Goal: Task Accomplishment & Management: Use online tool/utility

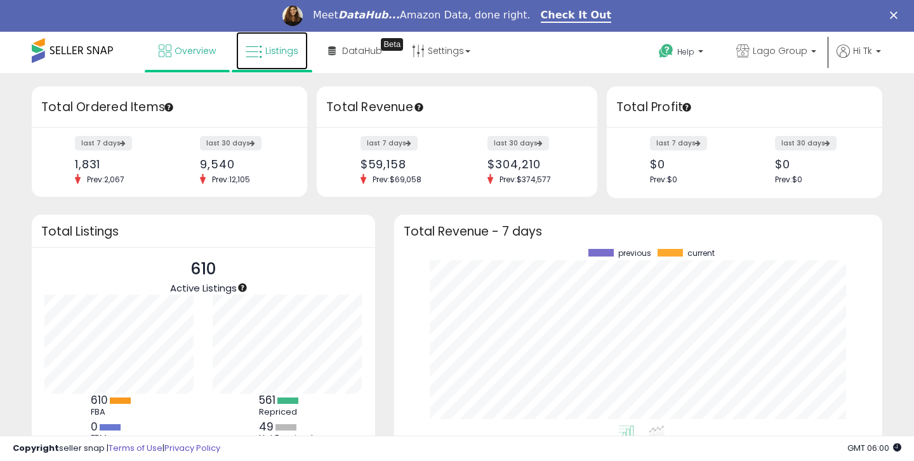
click at [277, 44] on link "Listings" at bounding box center [272, 51] width 72 height 38
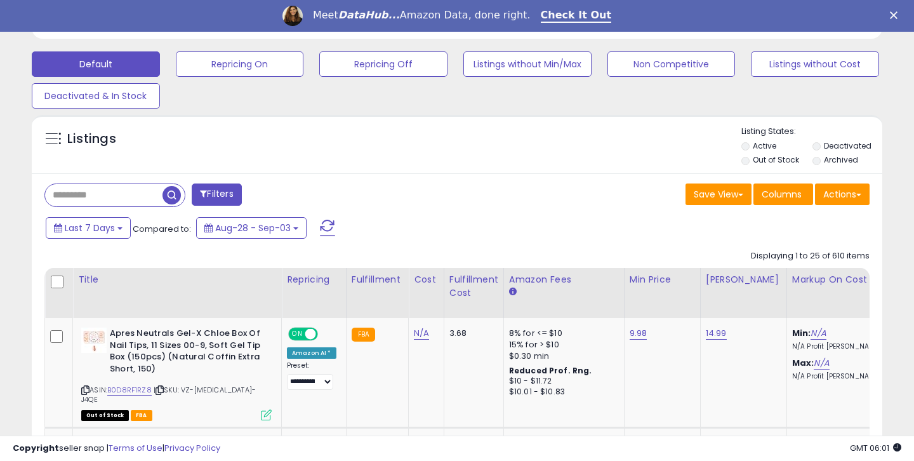
scroll to position [409, 0]
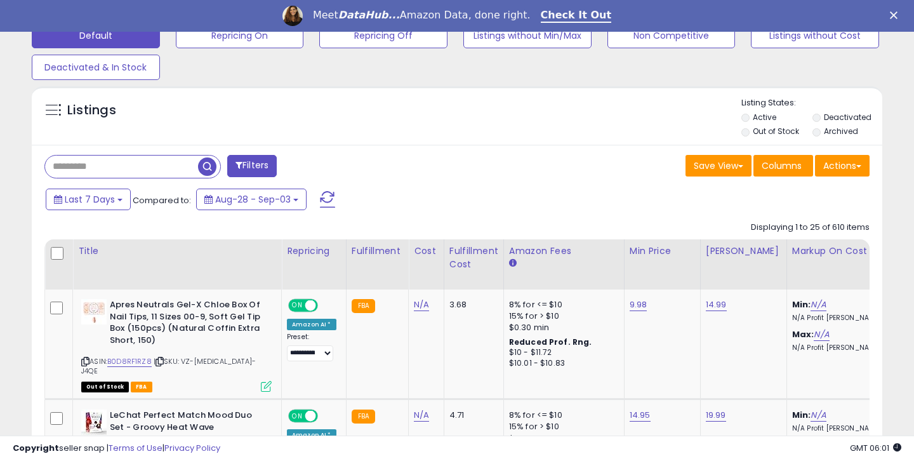
click at [96, 166] on input "text" at bounding box center [121, 166] width 153 height 22
type input "*"
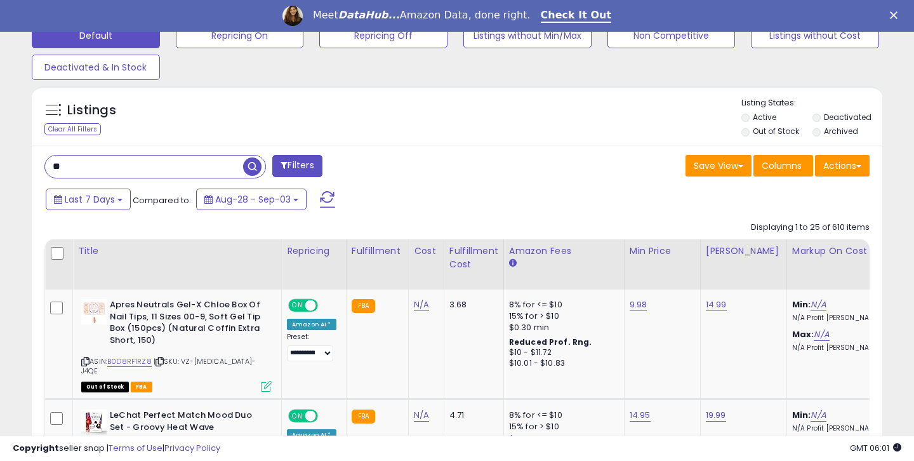
type input "*"
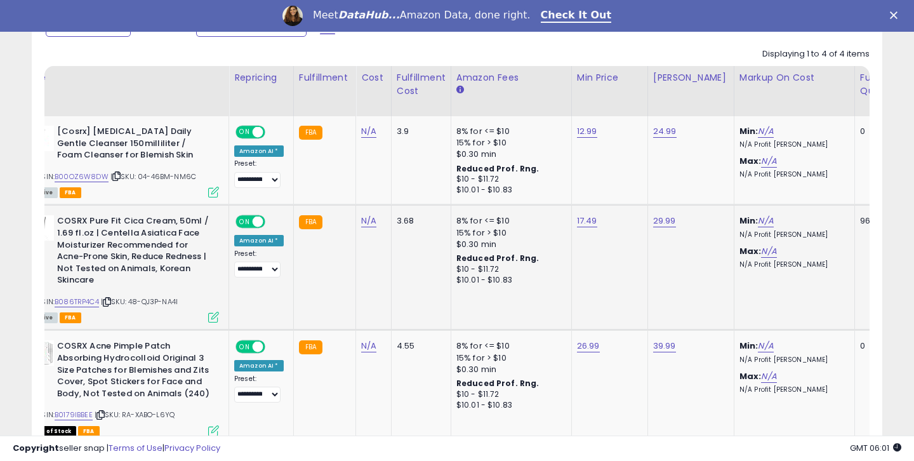
scroll to position [592, 0]
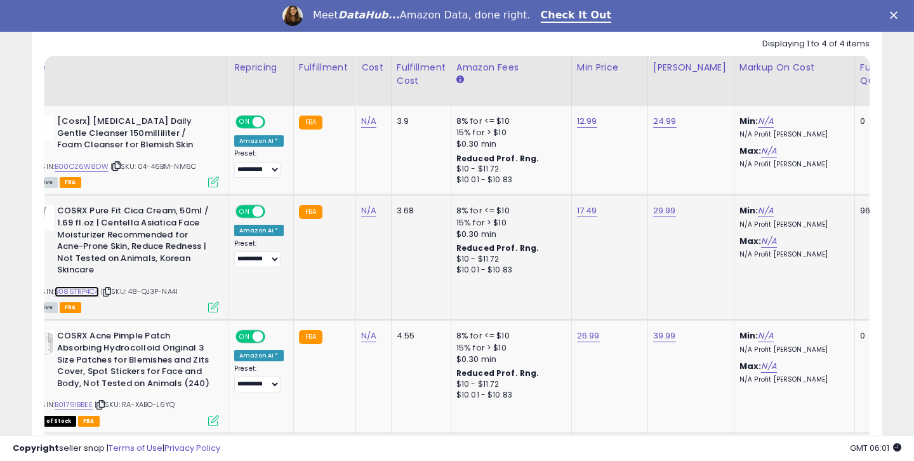
click at [84, 292] on link "B086TRP4C4" at bounding box center [77, 291] width 44 height 11
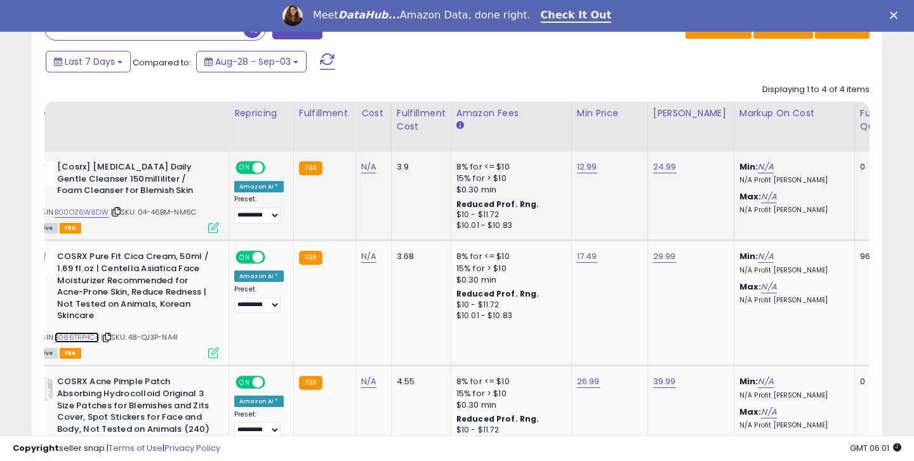
scroll to position [515, 0]
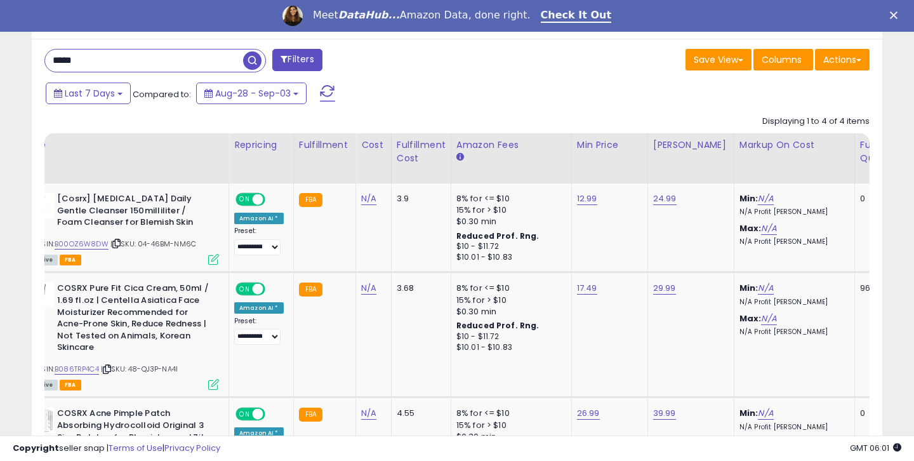
click at [211, 67] on input "*****" at bounding box center [144, 60] width 198 height 22
type input "*****"
click at [253, 62] on span "button" at bounding box center [252, 60] width 18 height 18
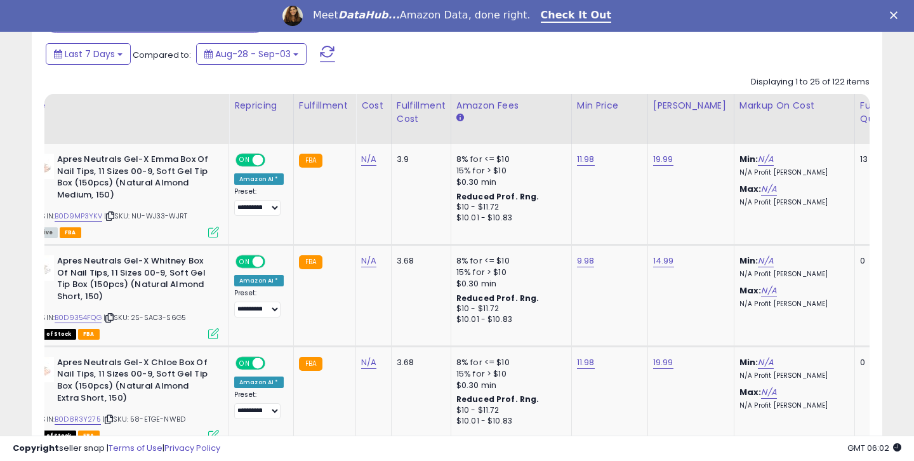
scroll to position [576, 0]
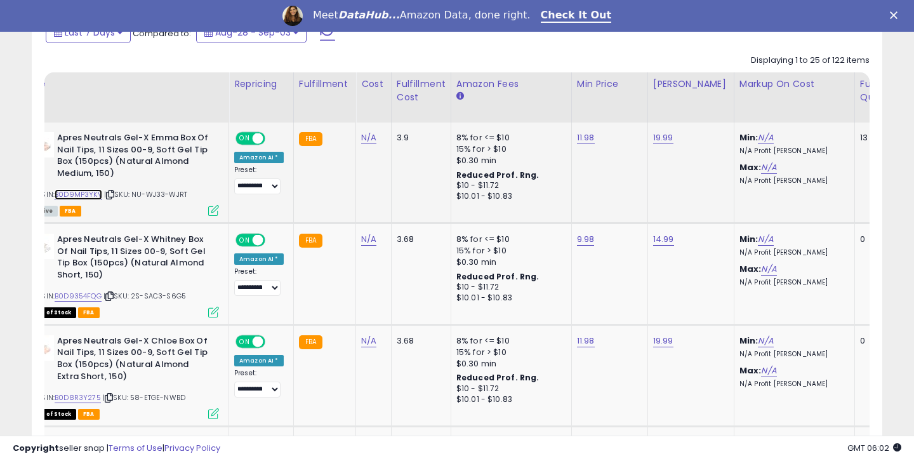
click at [84, 194] on link "B0D9MP3YKV" at bounding box center [79, 194] width 48 height 11
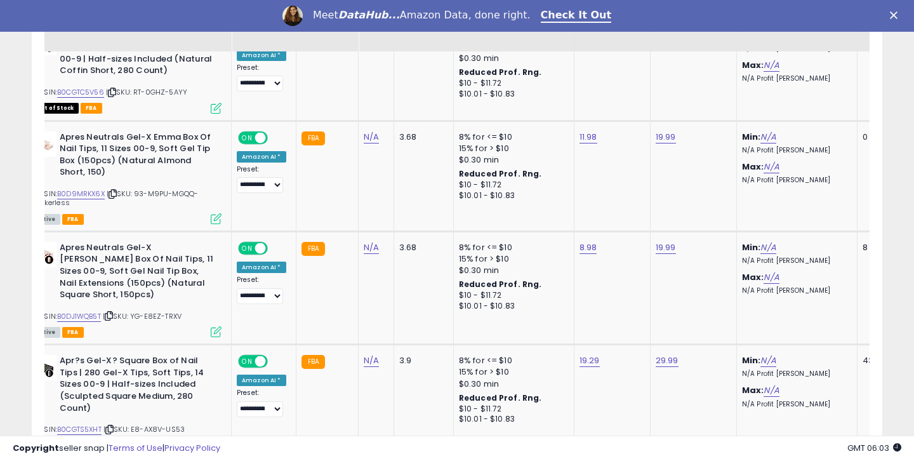
scroll to position [2517, 0]
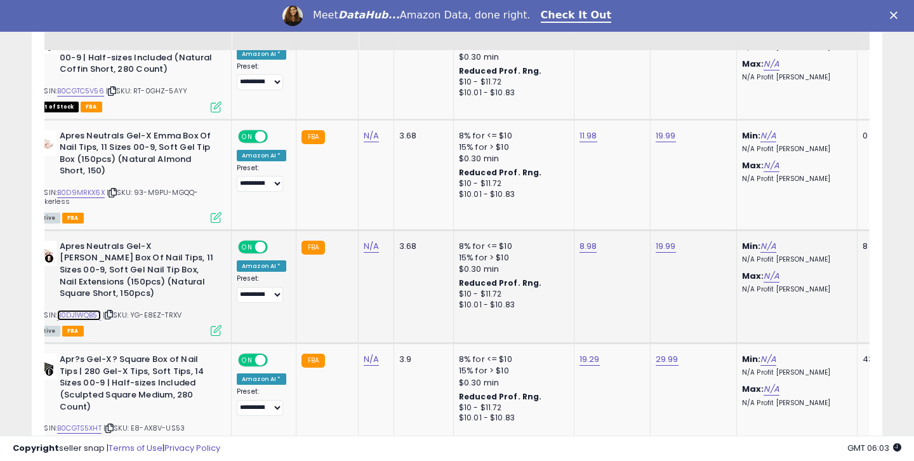
click at [94, 310] on link "B0DJ1WQB5T" at bounding box center [79, 315] width 44 height 11
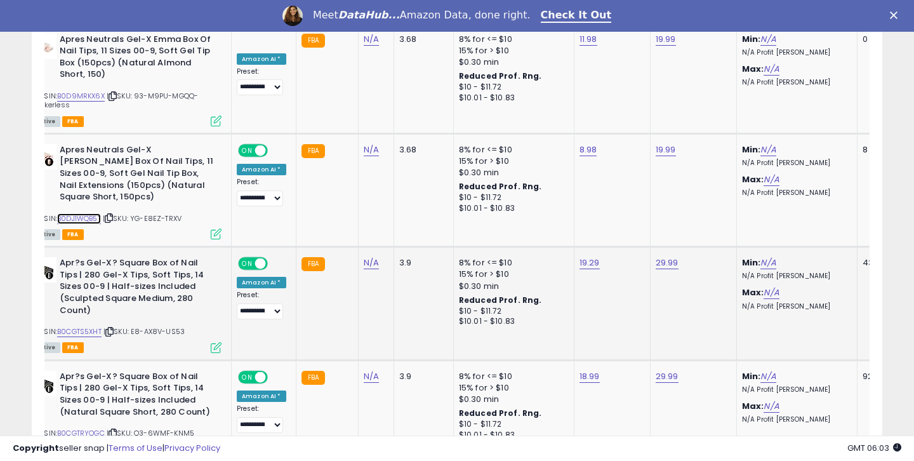
scroll to position [2642, 0]
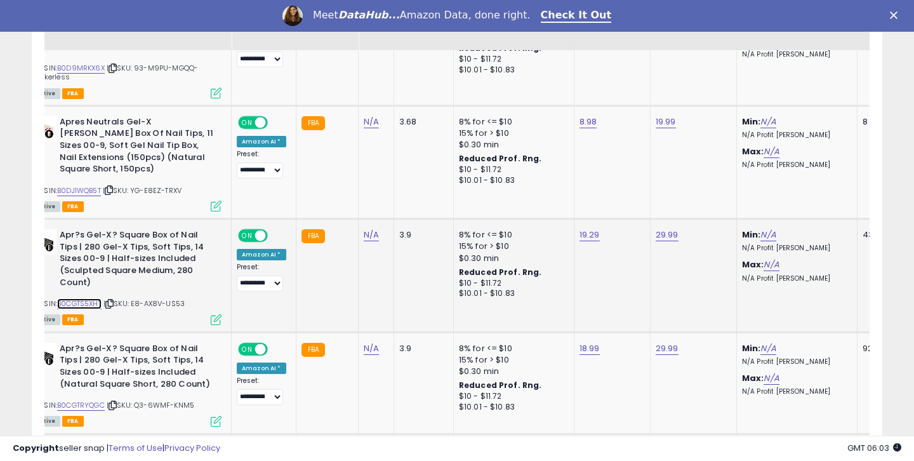
click at [96, 298] on link "B0CGTS5XHT" at bounding box center [79, 303] width 44 height 11
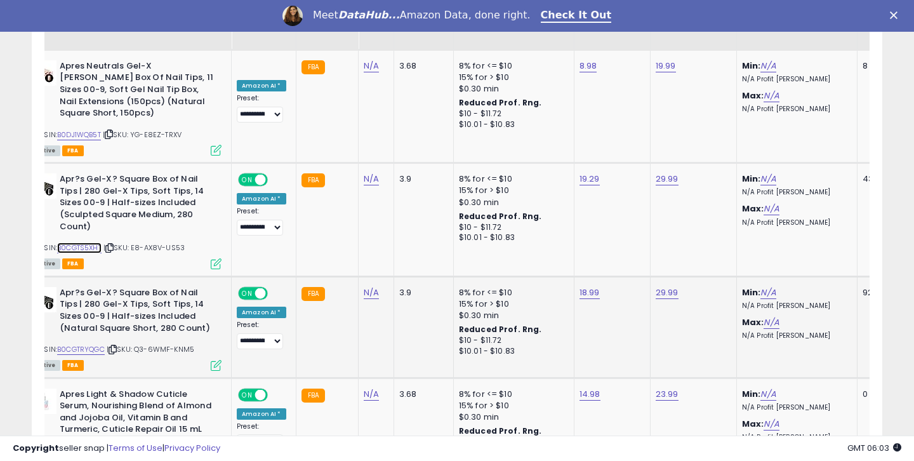
scroll to position [2698, 0]
click at [100, 343] on link "B0CGTRYQGC" at bounding box center [81, 348] width 48 height 11
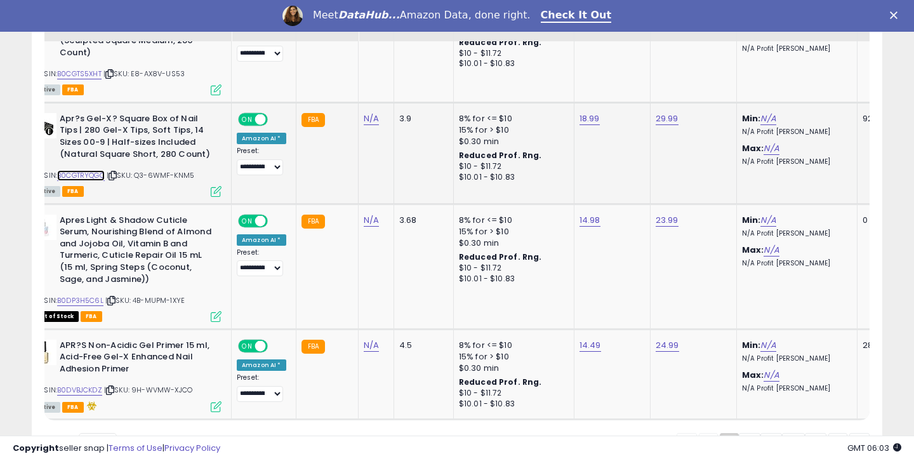
scroll to position [2875, 0]
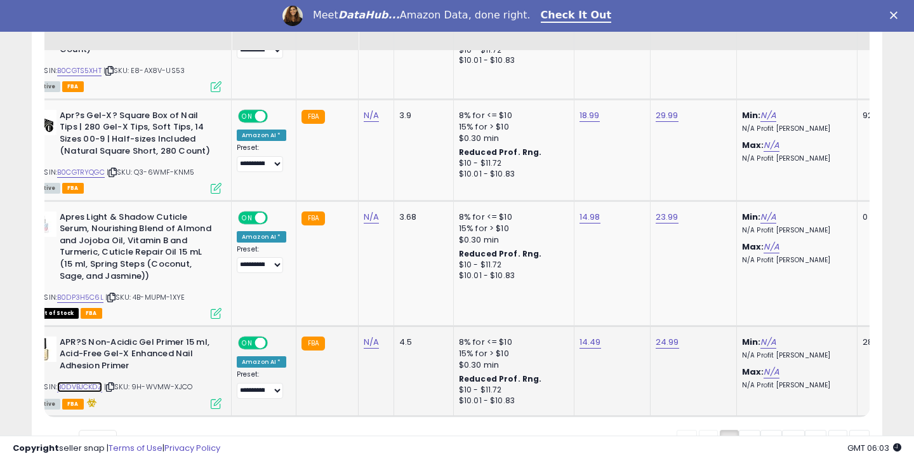
click at [94, 381] on link "B0DVBJCKDZ" at bounding box center [79, 386] width 45 height 11
click at [749, 430] on link "2" at bounding box center [750, 441] width 22 height 22
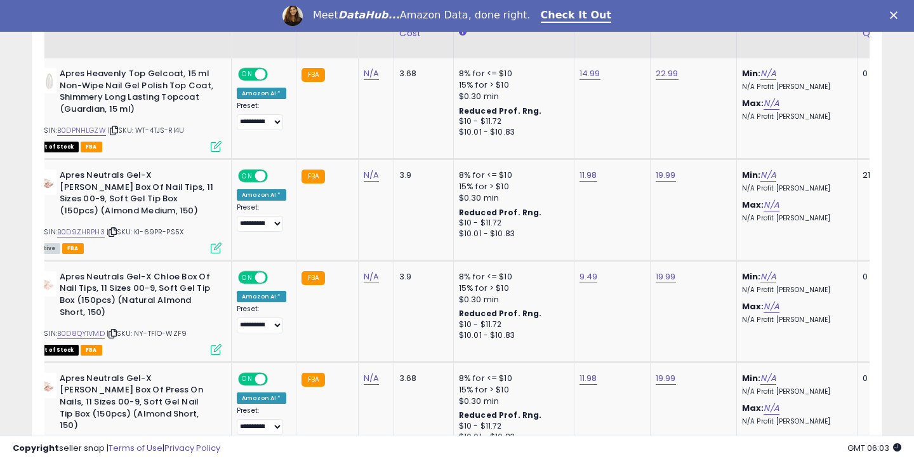
scroll to position [641, 0]
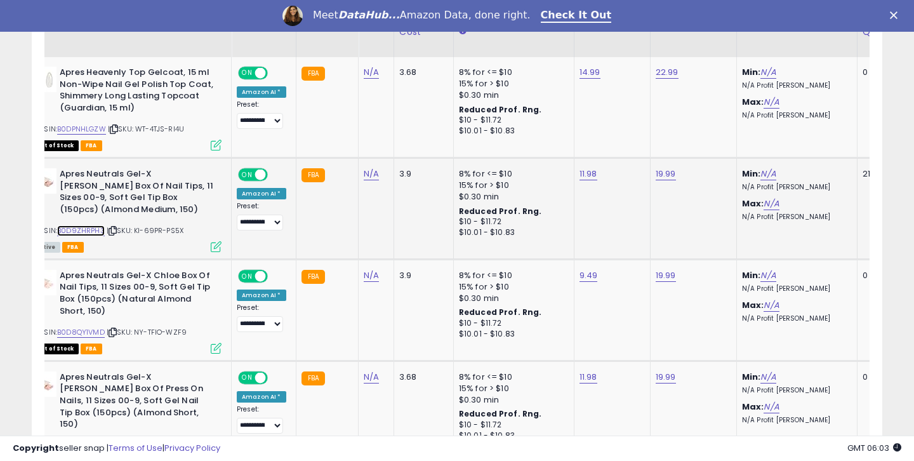
click at [84, 230] on link "B0D9ZHRPH3" at bounding box center [81, 230] width 48 height 11
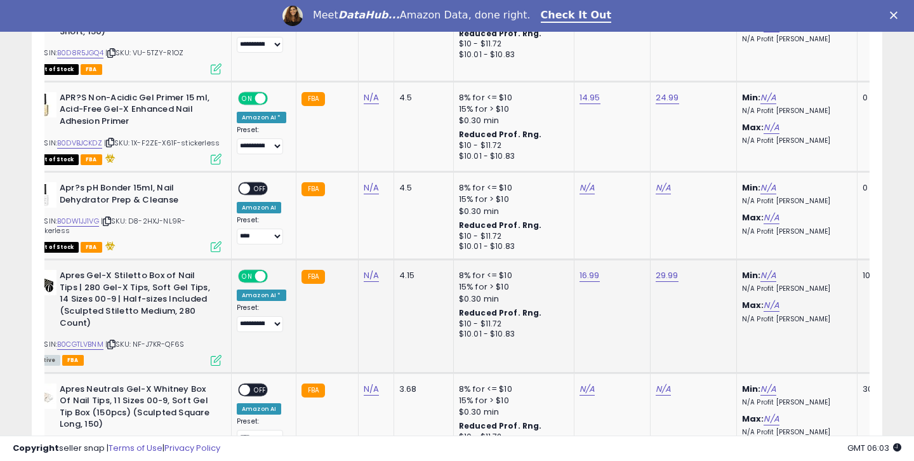
scroll to position [2836, 0]
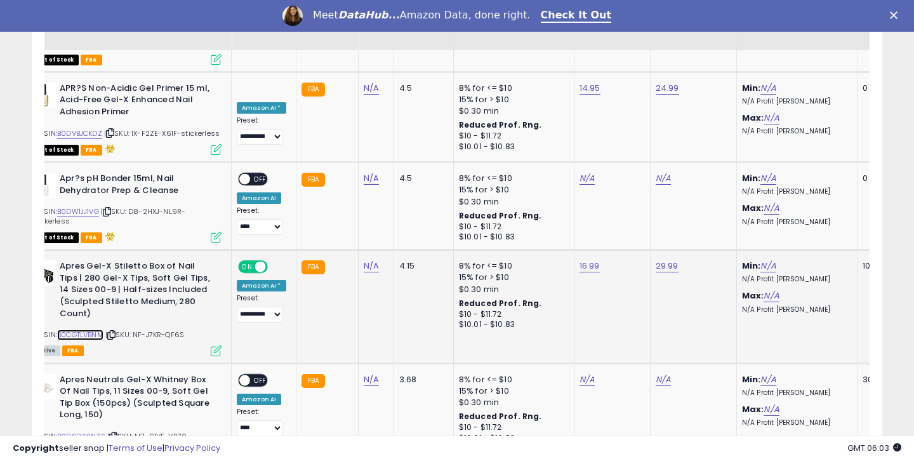
click at [89, 329] on link "B0CGTLVBNM" at bounding box center [80, 334] width 46 height 11
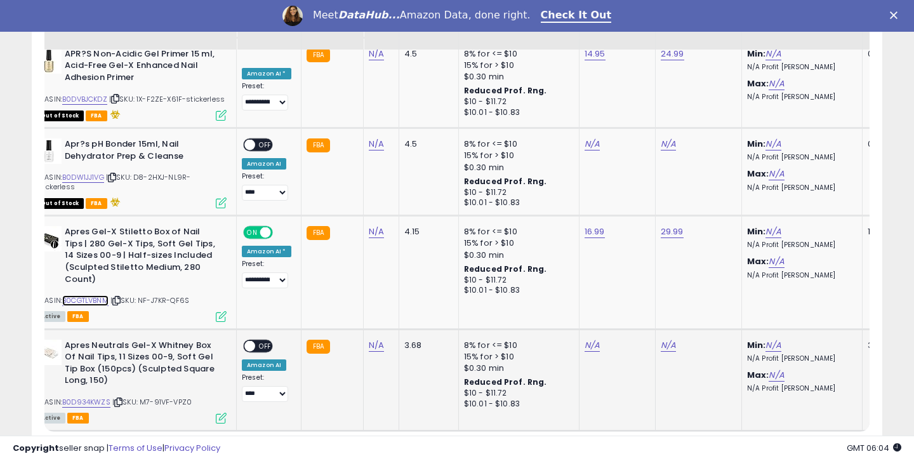
scroll to position [0, 50]
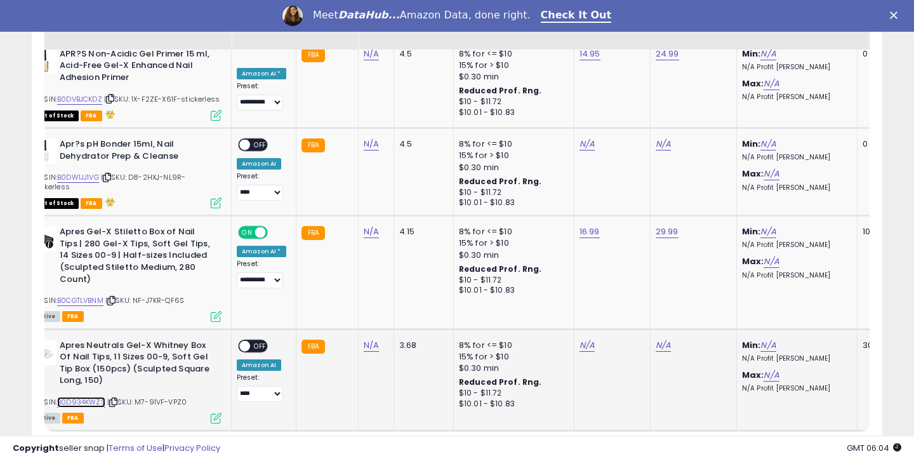
click at [89, 397] on link "B0D934KWZS" at bounding box center [81, 402] width 48 height 11
click at [580, 339] on link "N/A" at bounding box center [586, 345] width 15 height 13
type input "*****"
click button "submit" at bounding box center [622, 231] width 22 height 19
click at [656, 339] on link "N/A" at bounding box center [663, 345] width 15 height 13
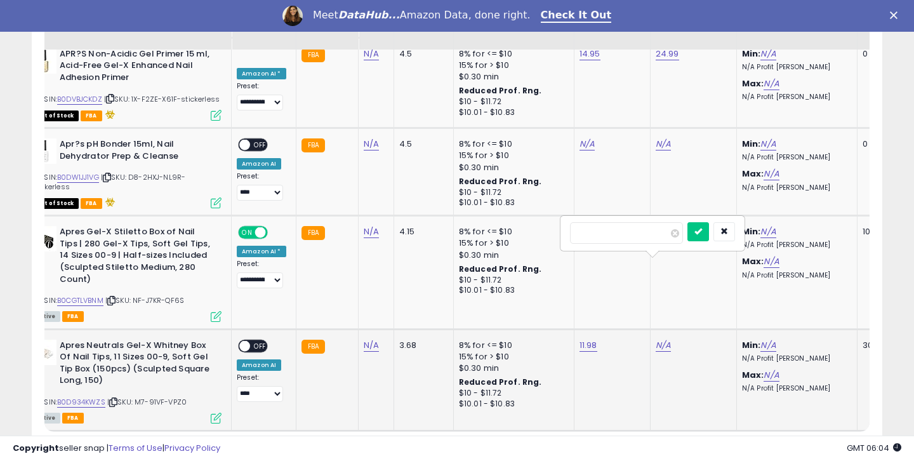
type input "*****"
click button "submit" at bounding box center [698, 231] width 22 height 19
click at [250, 340] on span "OFF" at bounding box center [260, 345] width 20 height 11
click at [263, 386] on select "**********" at bounding box center [260, 394] width 46 height 16
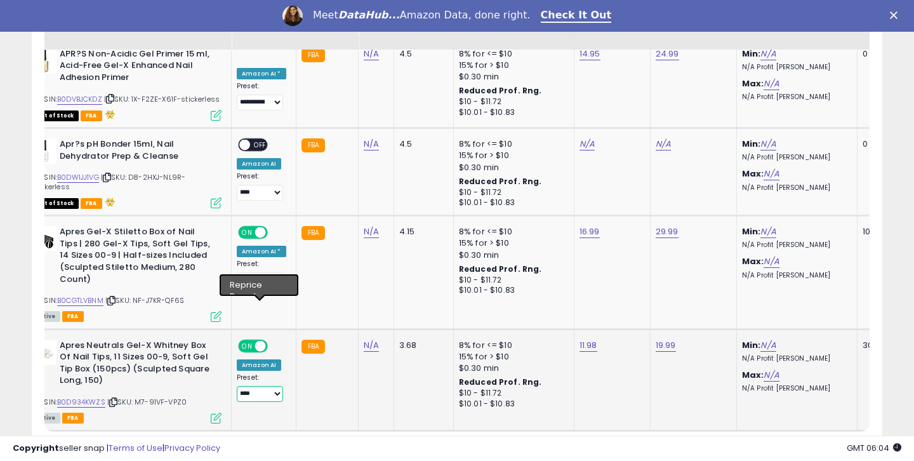
select select "**********"
click at [767, 444] on link "3" at bounding box center [771, 455] width 22 height 22
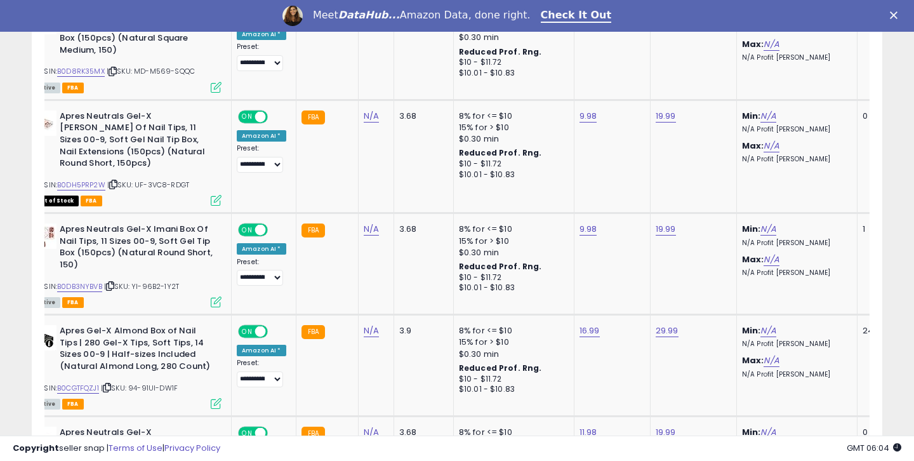
scroll to position [1754, 0]
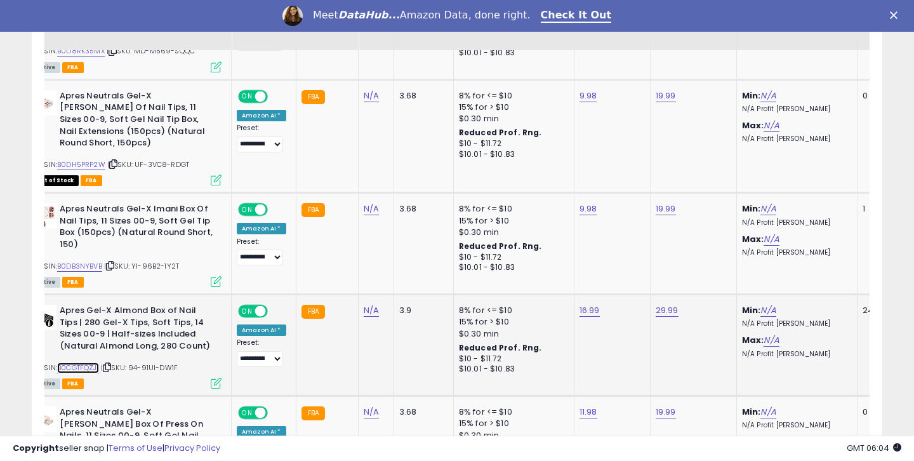
click at [87, 362] on link "B0CGTFQZJ1" at bounding box center [78, 367] width 42 height 11
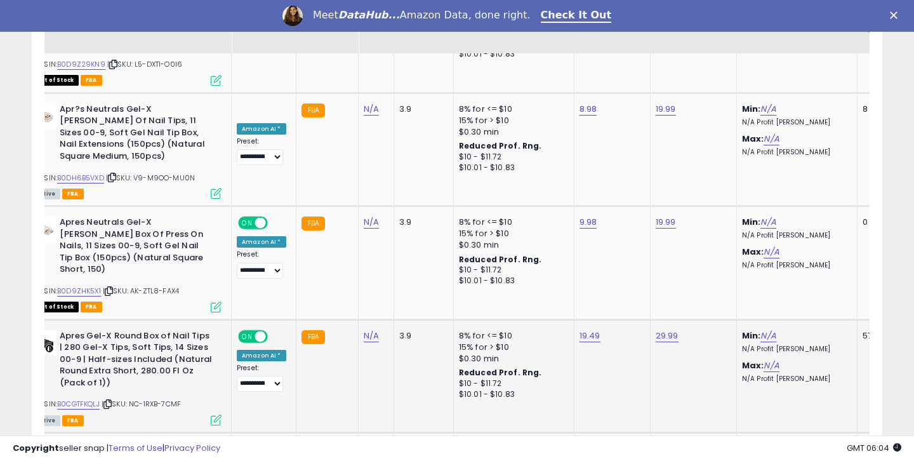
scroll to position [2173, 0]
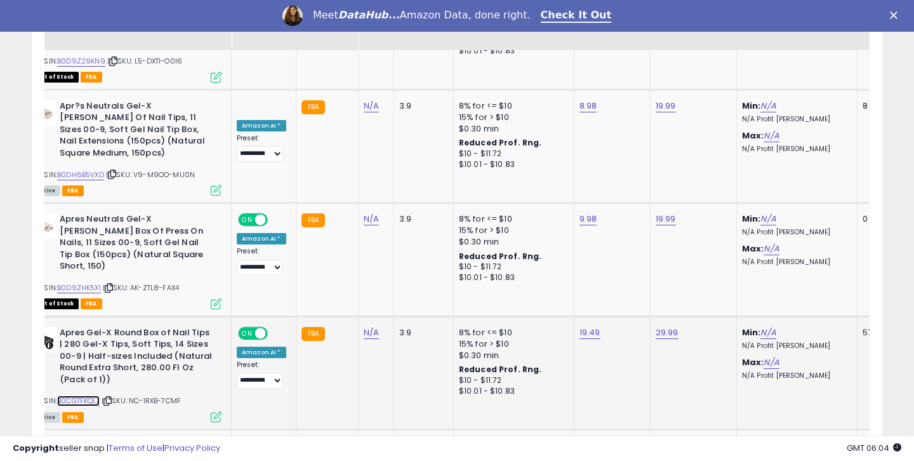
click at [93, 395] on link "B0CGTFKQLJ" at bounding box center [78, 400] width 43 height 11
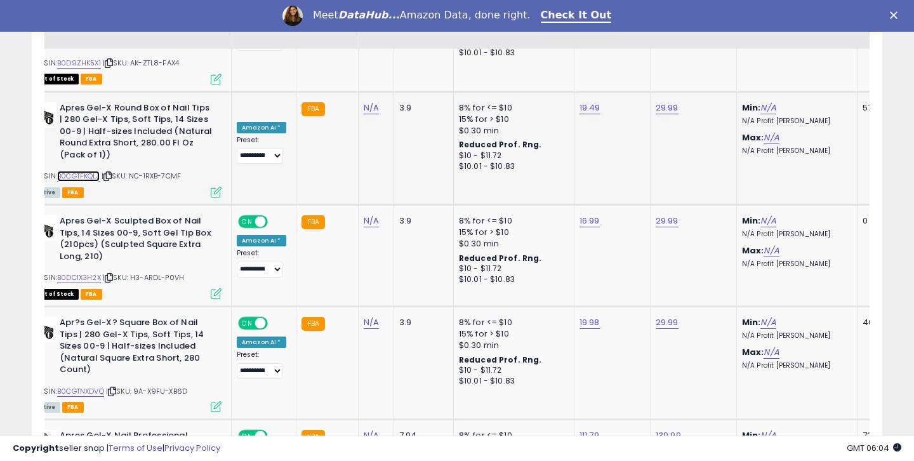
scroll to position [2400, 0]
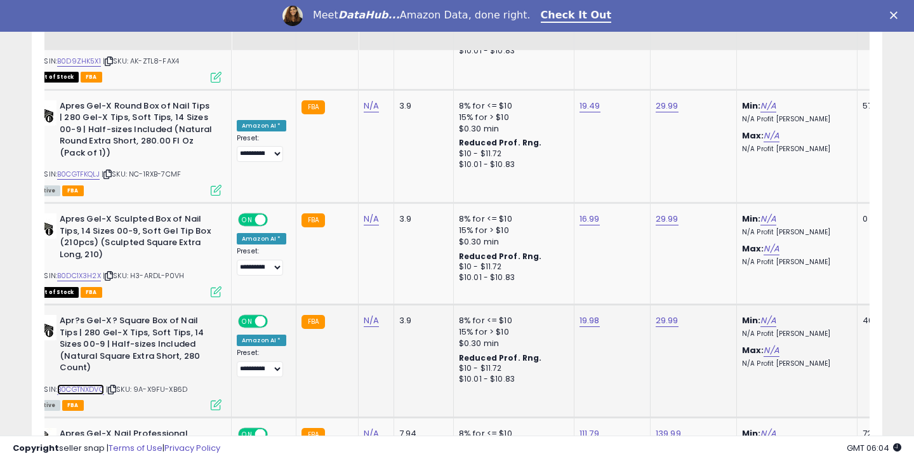
click at [103, 384] on link "B0CGTNXDVQ" at bounding box center [80, 389] width 47 height 11
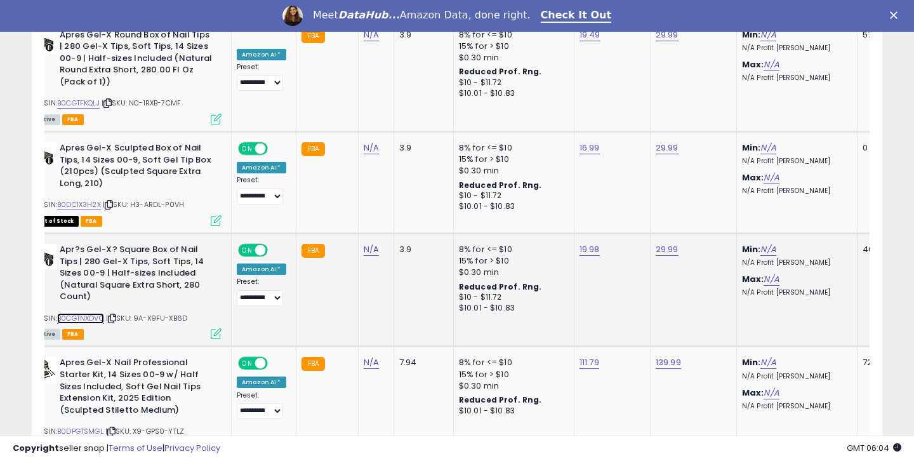
scroll to position [2488, 0]
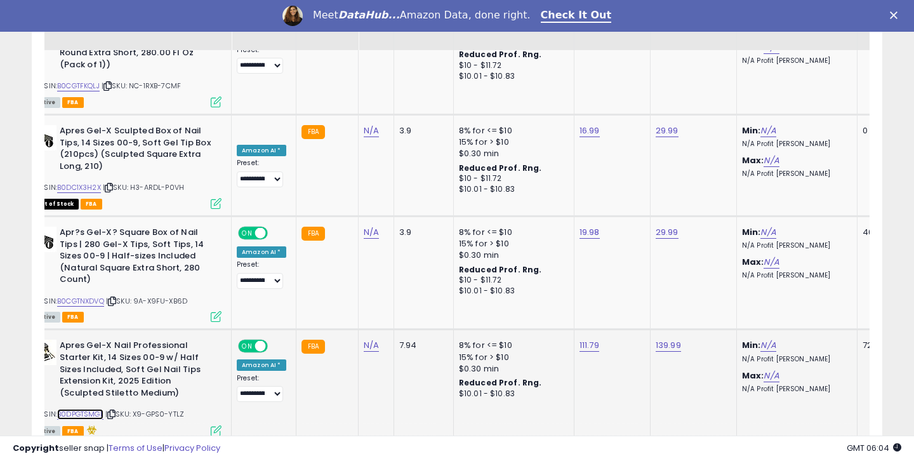
click at [85, 409] on link "B0DPGTSMGL" at bounding box center [80, 414] width 46 height 11
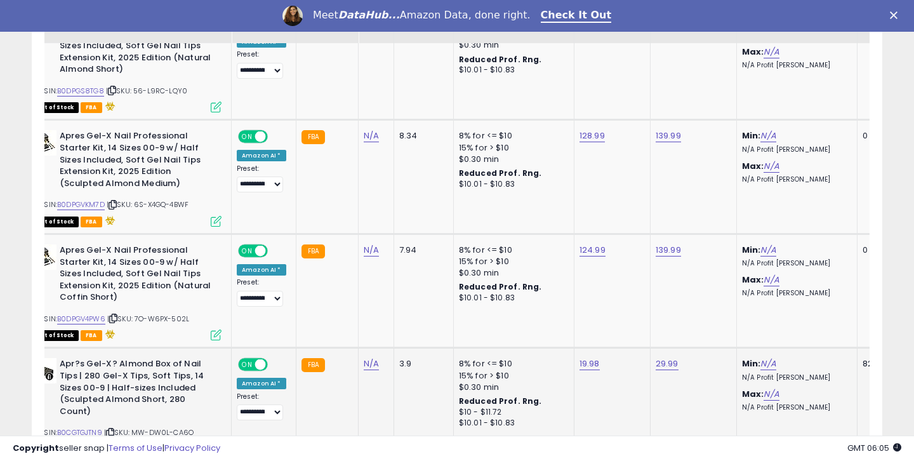
scroll to position [2946, 0]
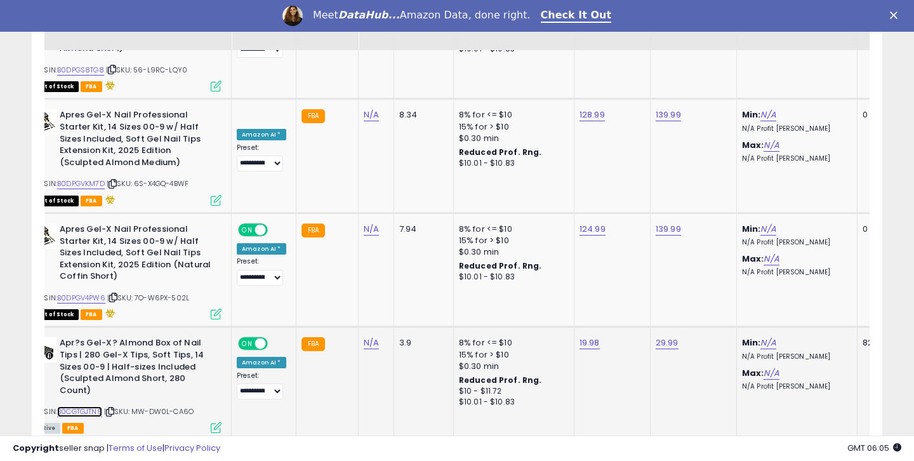
click at [88, 406] on link "B0CGTGJTN9" at bounding box center [79, 411] width 45 height 11
click at [82, 406] on link "B0CGTGJTN9" at bounding box center [79, 411] width 45 height 11
click at [790, 454] on link "4" at bounding box center [793, 465] width 23 height 22
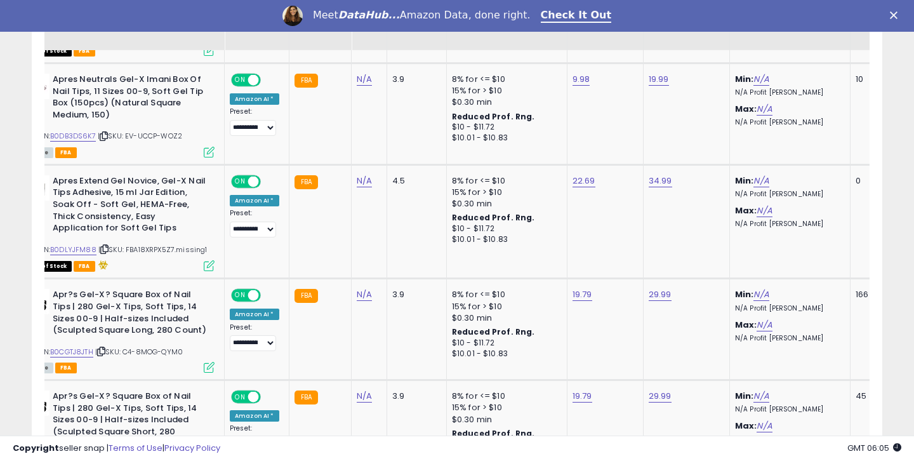
scroll to position [0, 58]
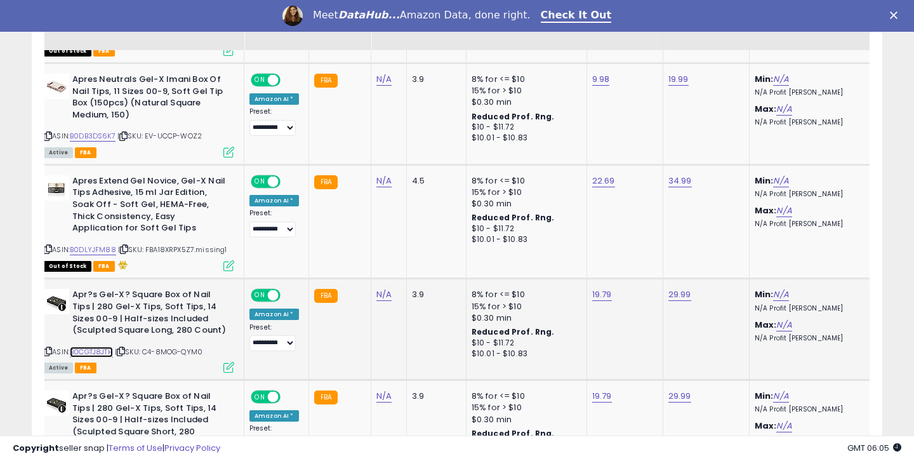
click at [100, 346] on link "B0CGTJ8JTH" at bounding box center [91, 351] width 43 height 11
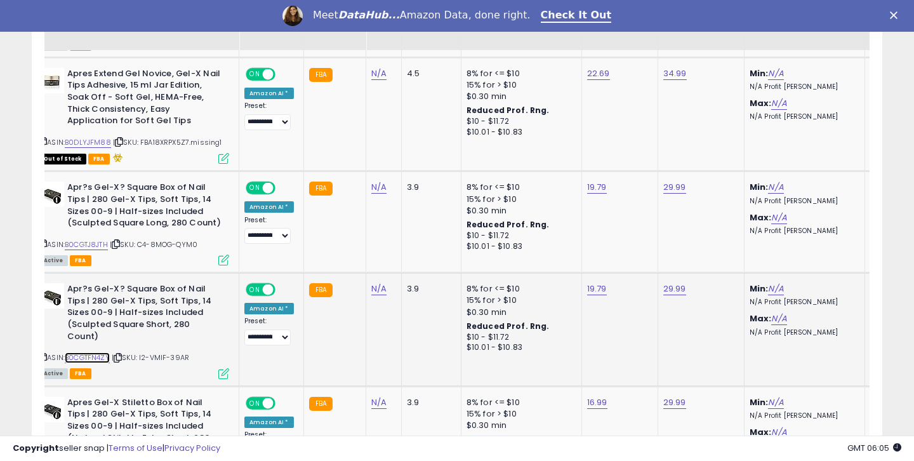
click at [102, 352] on link "B0CGTFN4ZY" at bounding box center [87, 357] width 45 height 11
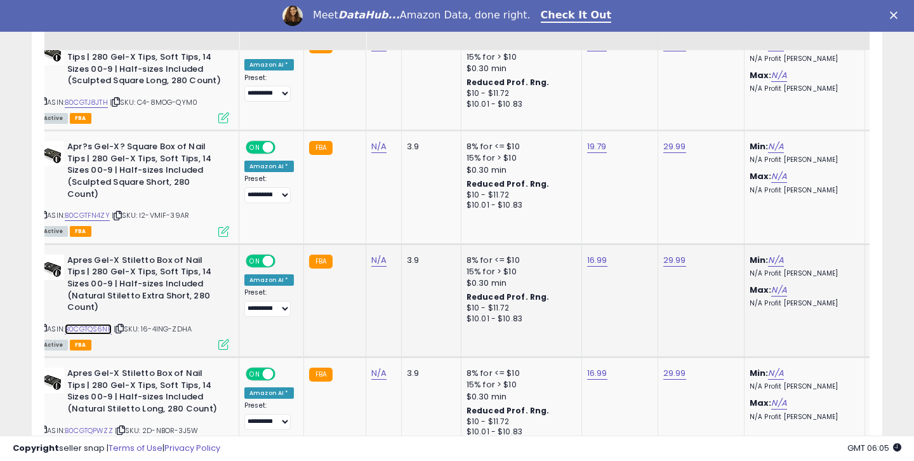
click at [102, 324] on link "B0CGTQS6NF" at bounding box center [88, 329] width 47 height 11
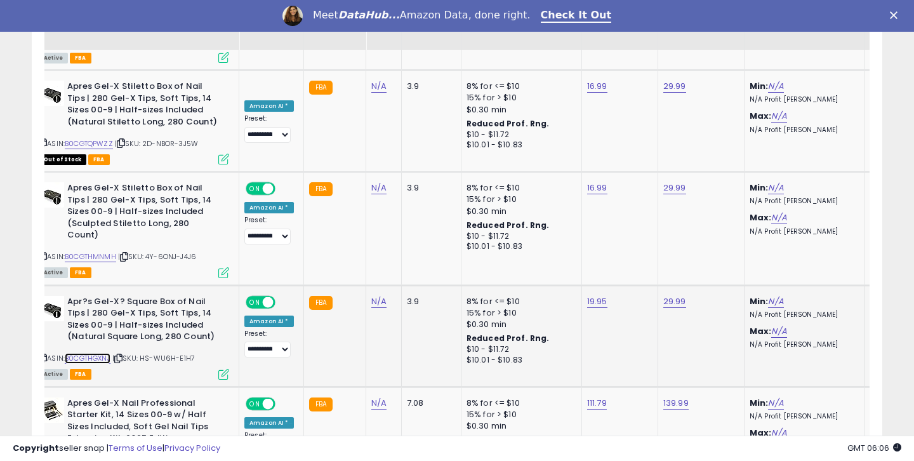
click at [110, 353] on link "B0CGTHGXNJ" at bounding box center [88, 358] width 46 height 11
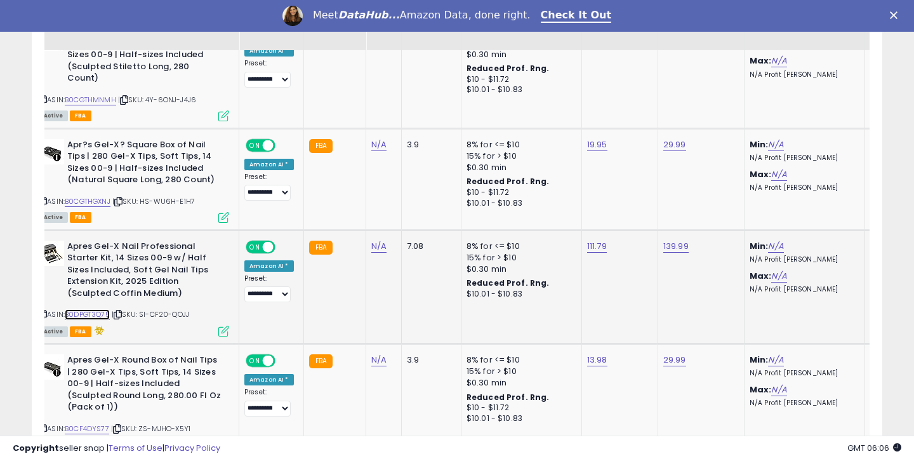
click at [98, 309] on link "B0DPGT3Q75" at bounding box center [87, 314] width 45 height 11
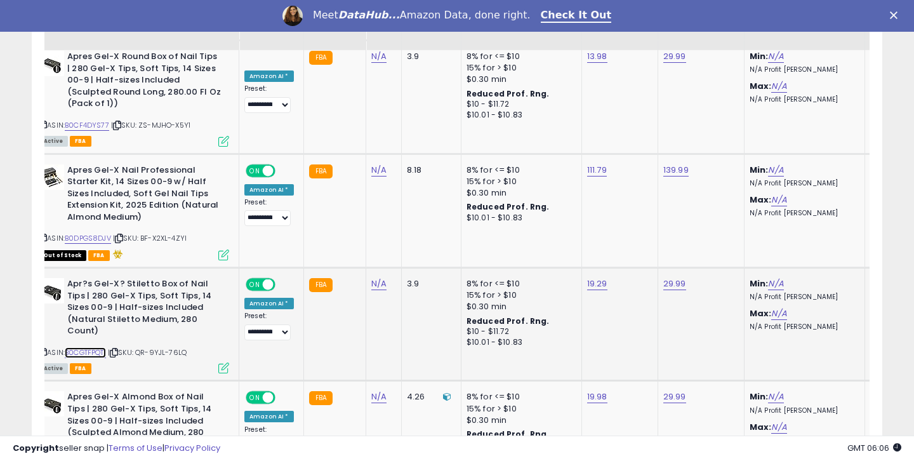
click at [95, 347] on link "B0CGTFPQT1" at bounding box center [85, 352] width 41 height 11
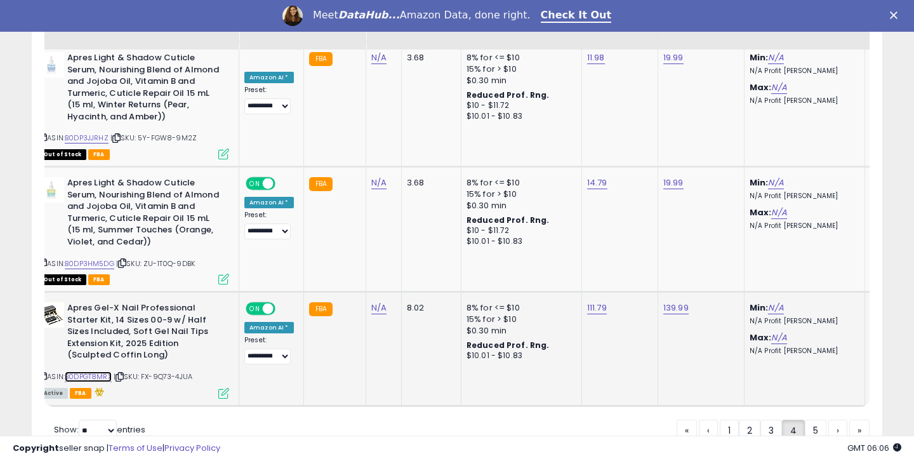
click at [91, 371] on link "B0DPGT8MRX" at bounding box center [88, 376] width 47 height 11
click at [812, 419] on link "5" at bounding box center [816, 430] width 22 height 22
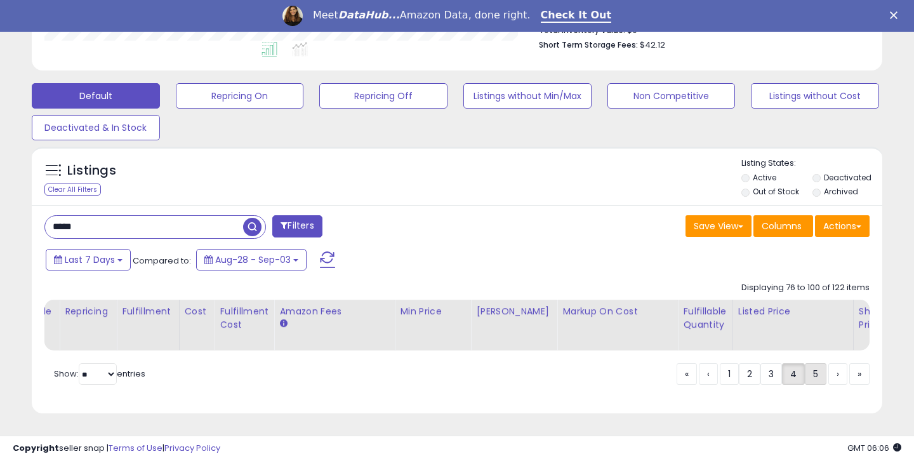
click at [811, 374] on link "5" at bounding box center [816, 374] width 22 height 22
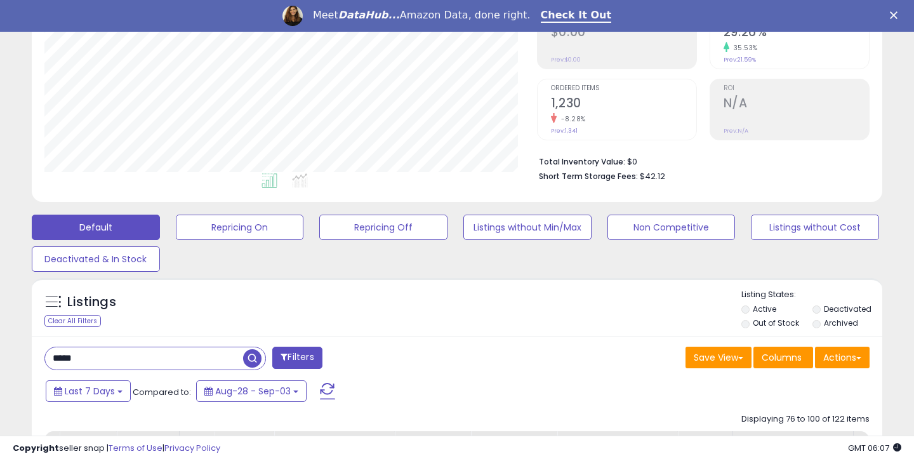
scroll to position [287, 0]
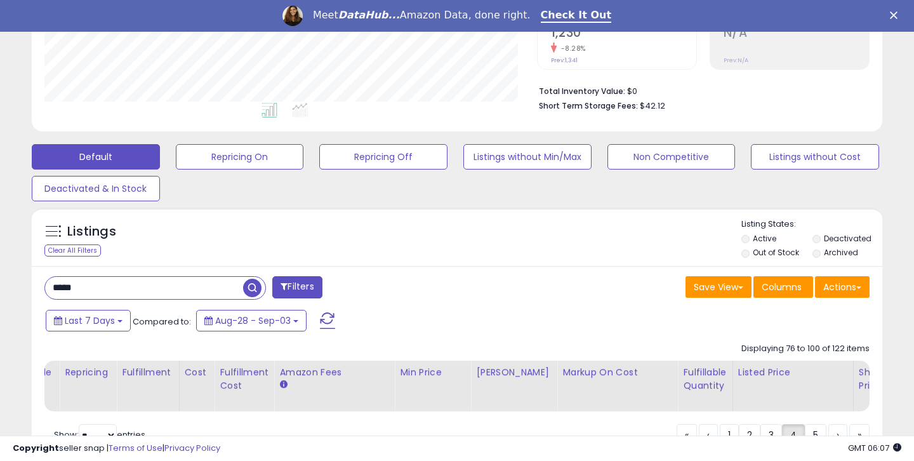
click at [124, 287] on input "*****" at bounding box center [144, 288] width 198 height 22
type input "****"
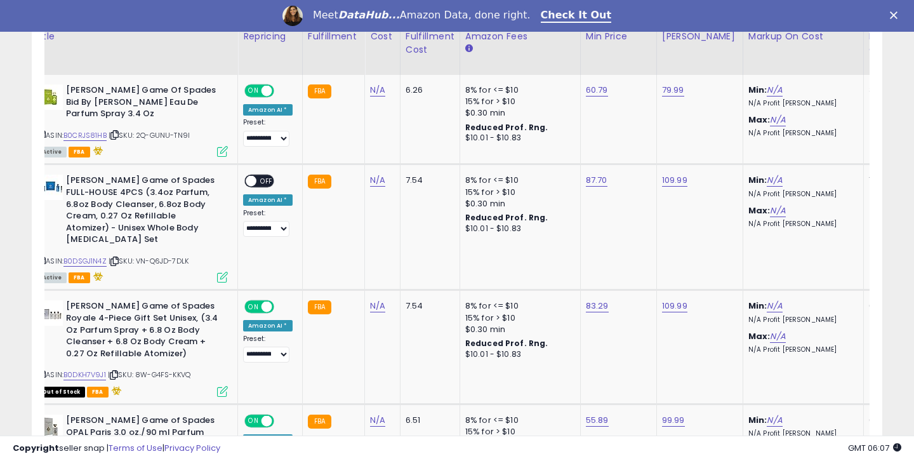
scroll to position [0, 40]
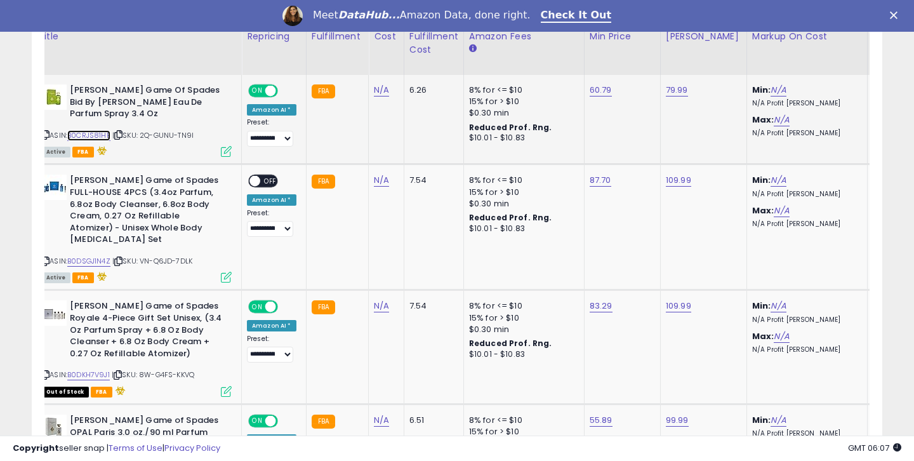
click at [105, 133] on link "B0CRJS81HB" at bounding box center [88, 135] width 43 height 11
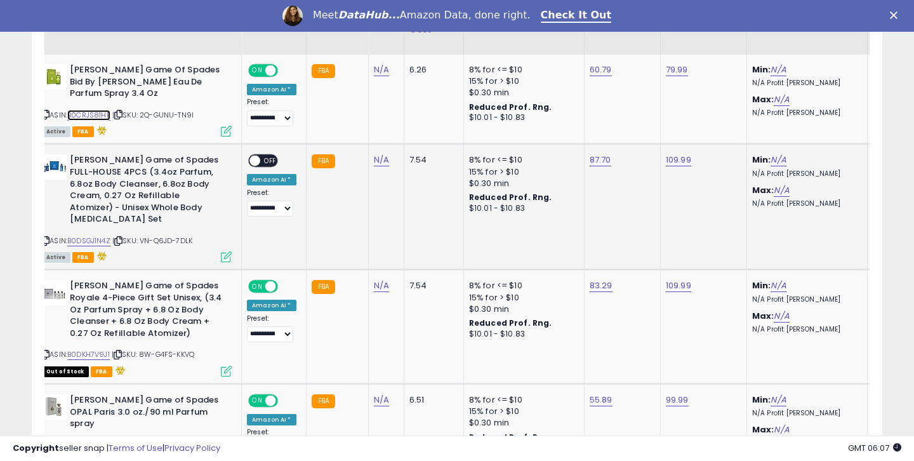
scroll to position [645, 0]
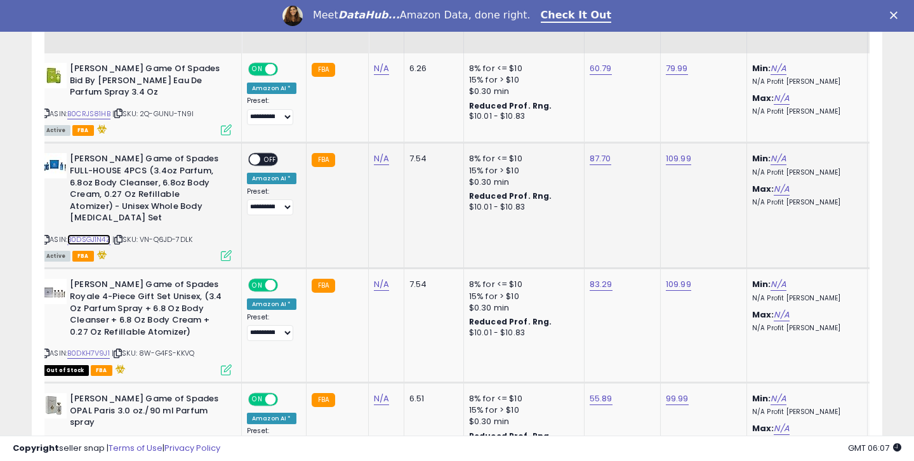
click at [92, 234] on link "B0DSGJ1N4Z" at bounding box center [88, 239] width 43 height 11
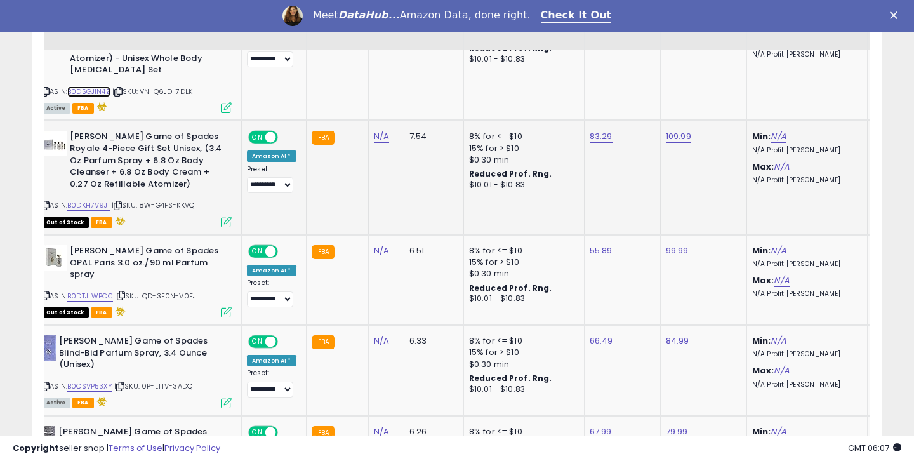
scroll to position [891, 0]
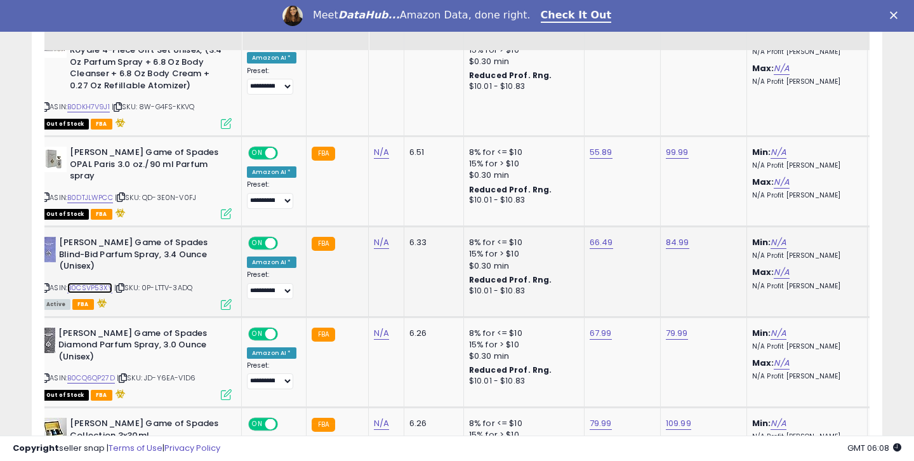
click at [95, 282] on link "B0CSVP53XY" at bounding box center [89, 287] width 45 height 11
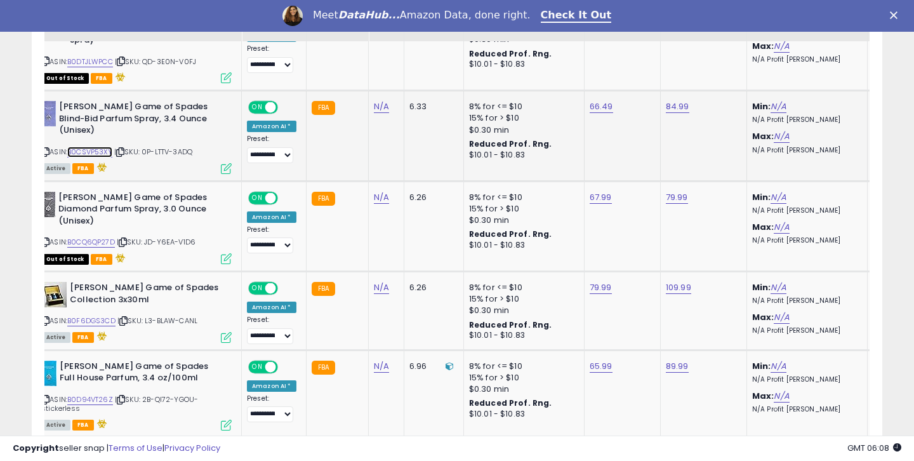
scroll to position [1028, 0]
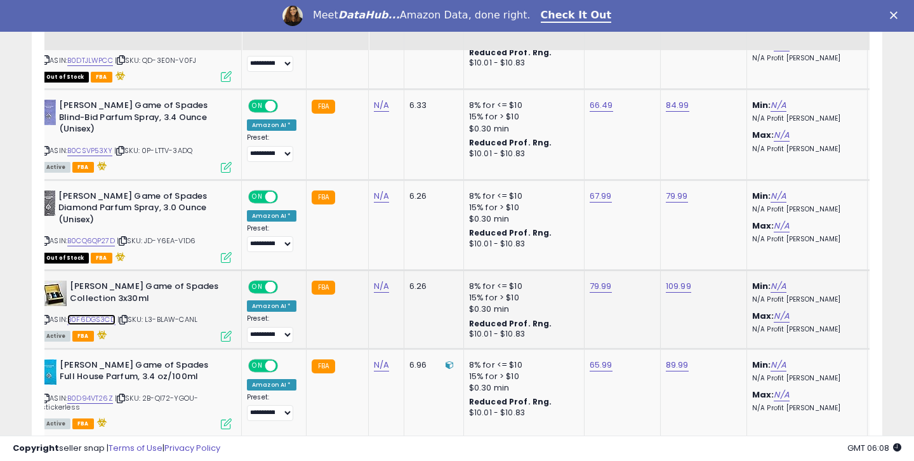
click at [106, 314] on link "B0F6DGS3CD" at bounding box center [91, 319] width 48 height 11
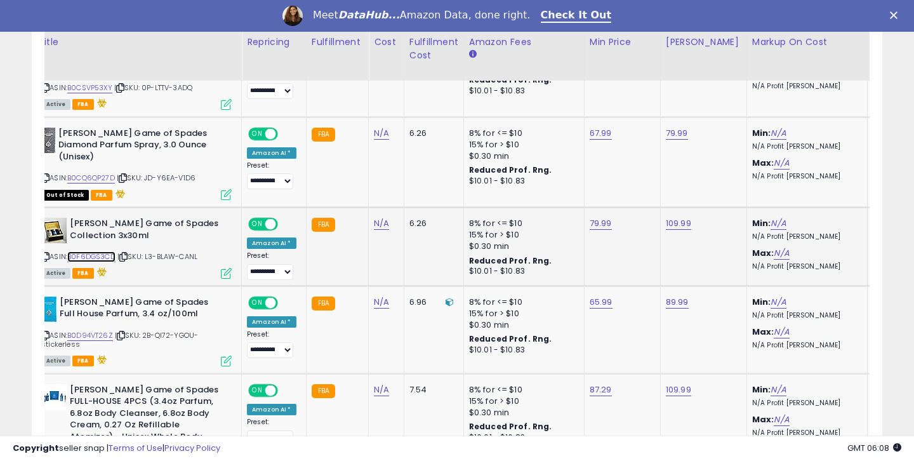
scroll to position [1138, 0]
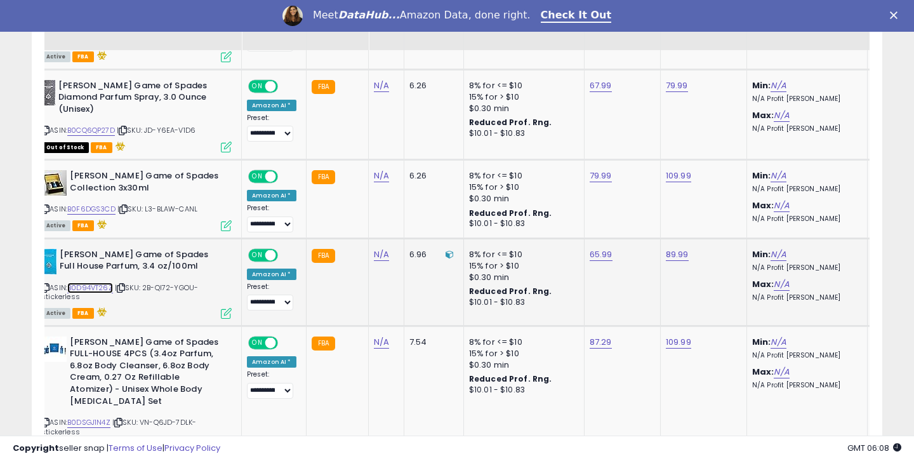
click at [105, 282] on link "B0D94VT26Z" at bounding box center [90, 287] width 46 height 11
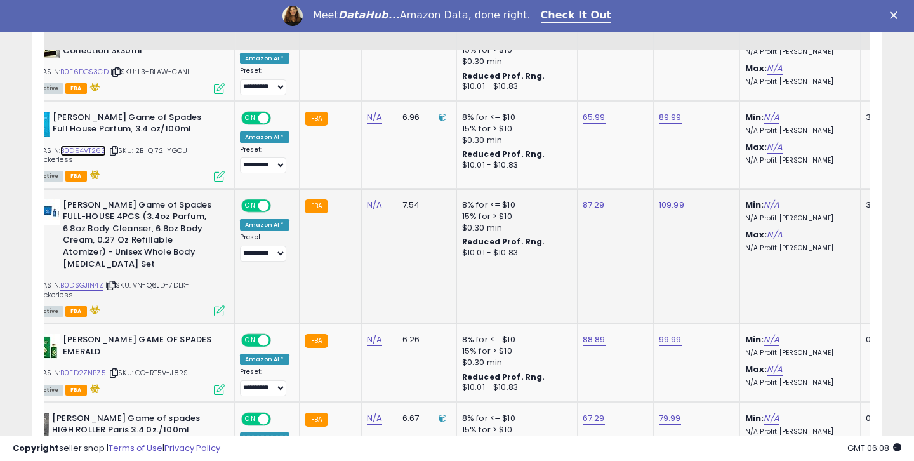
scroll to position [0, 48]
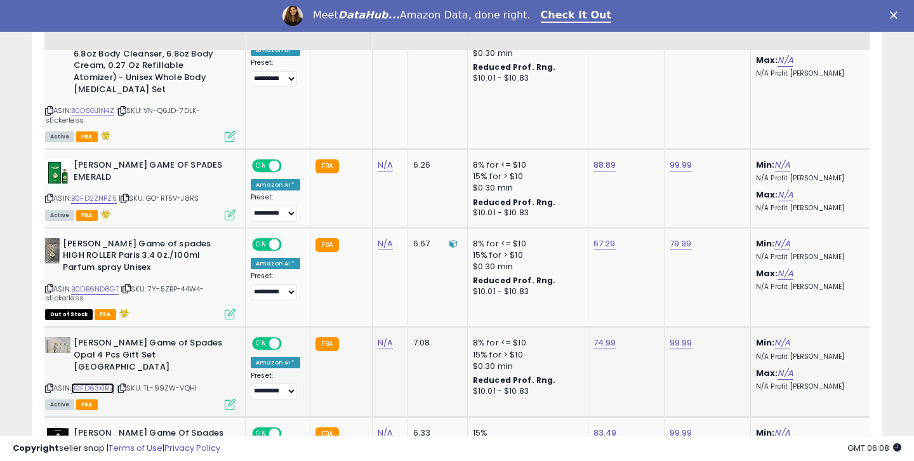
click at [96, 383] on link "B0FD63K1RZ" at bounding box center [92, 388] width 43 height 11
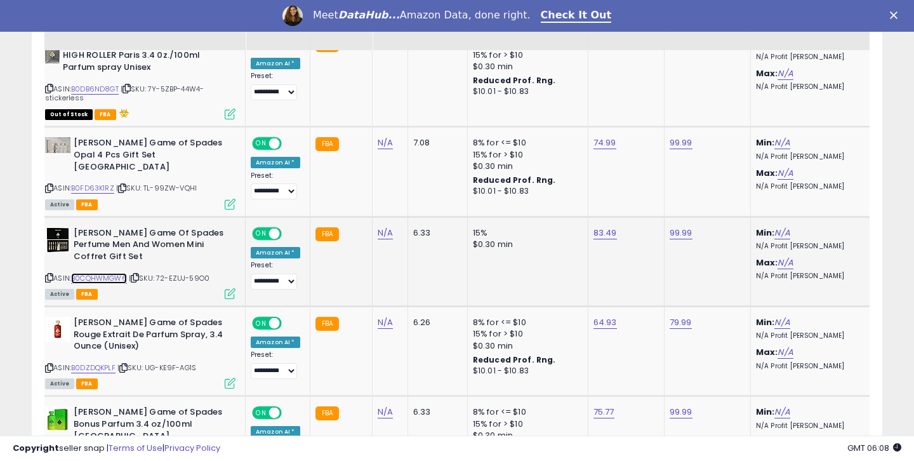
click at [110, 273] on link "B0CQHWMGW6" at bounding box center [99, 278] width 56 height 11
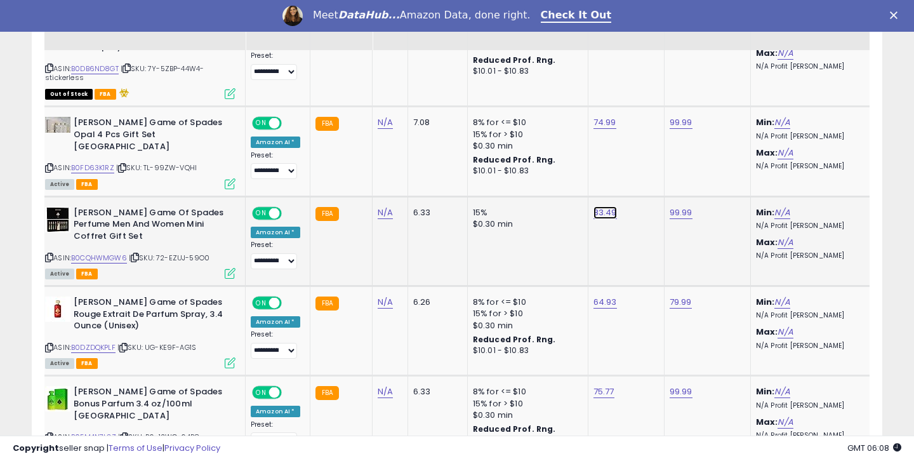
click at [598, 206] on link "83.49" at bounding box center [604, 212] width 23 height 13
drag, startPoint x: 533, startPoint y: 140, endPoint x: 548, endPoint y: 140, distance: 14.6
click at [548, 140] on input "*****" at bounding box center [567, 139] width 113 height 22
type input "*****"
click button "submit" at bounding box center [640, 137] width 22 height 19
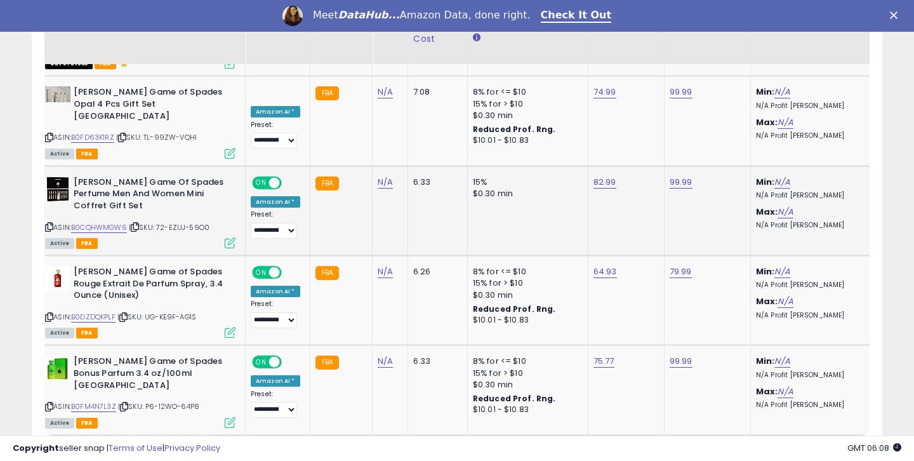
scroll to position [1720, 0]
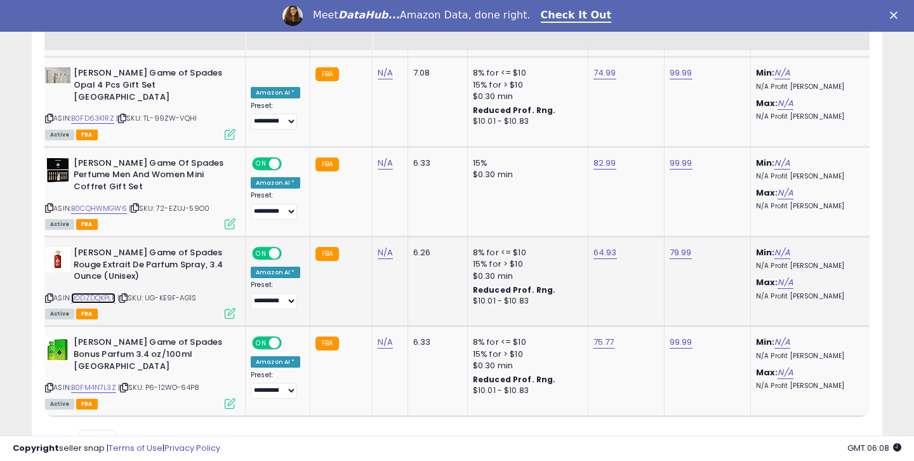
click at [93, 293] on link "B0DZDQKPLF" at bounding box center [93, 298] width 44 height 11
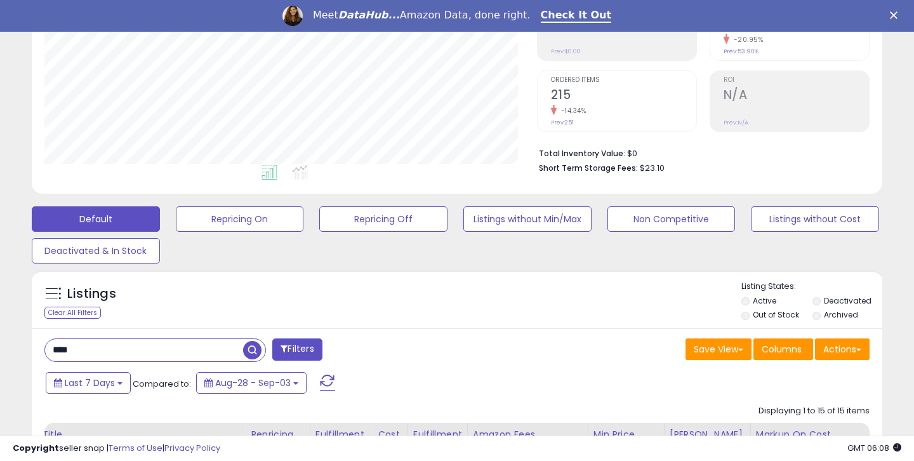
scroll to position [261, 0]
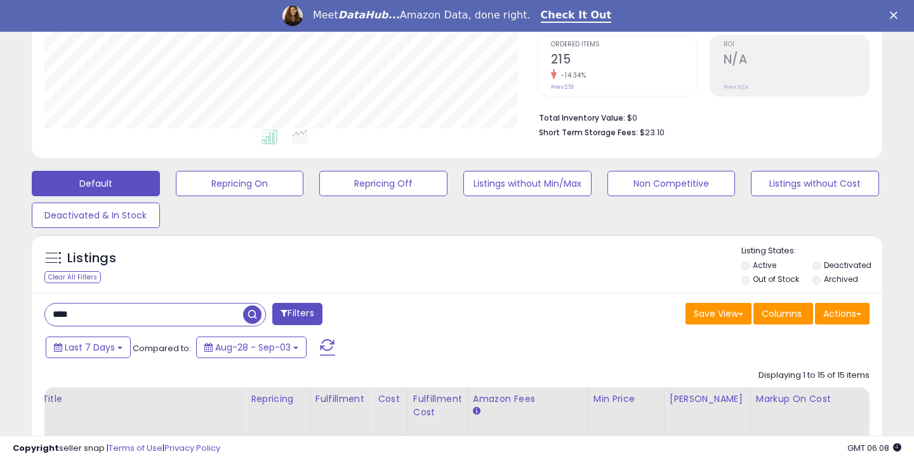
click at [175, 305] on input "****" at bounding box center [144, 314] width 198 height 22
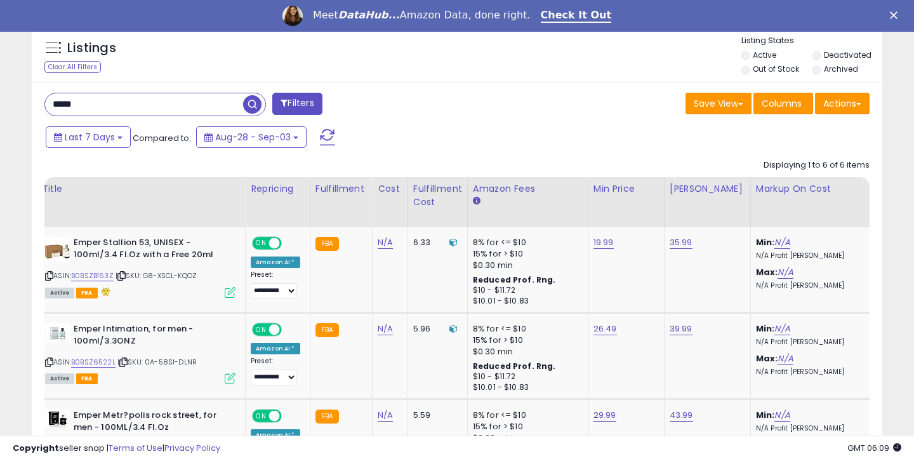
scroll to position [634338, 634106]
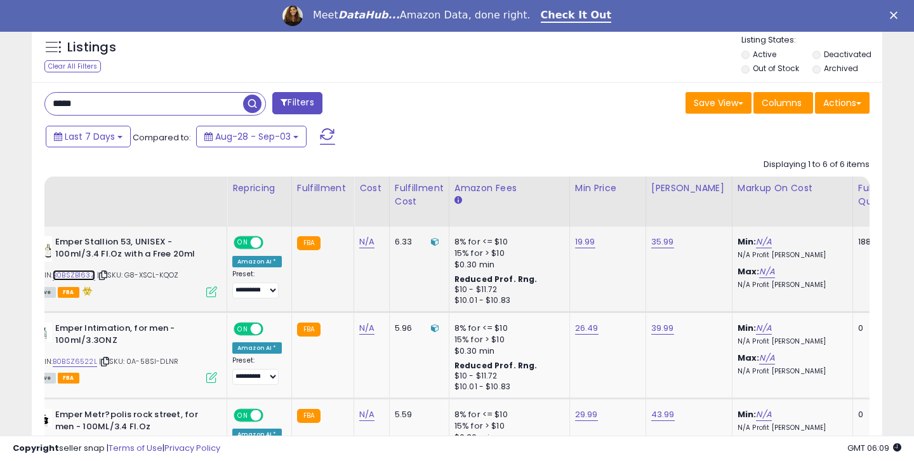
click at [91, 275] on link "B0BSZB163Z" at bounding box center [74, 275] width 43 height 11
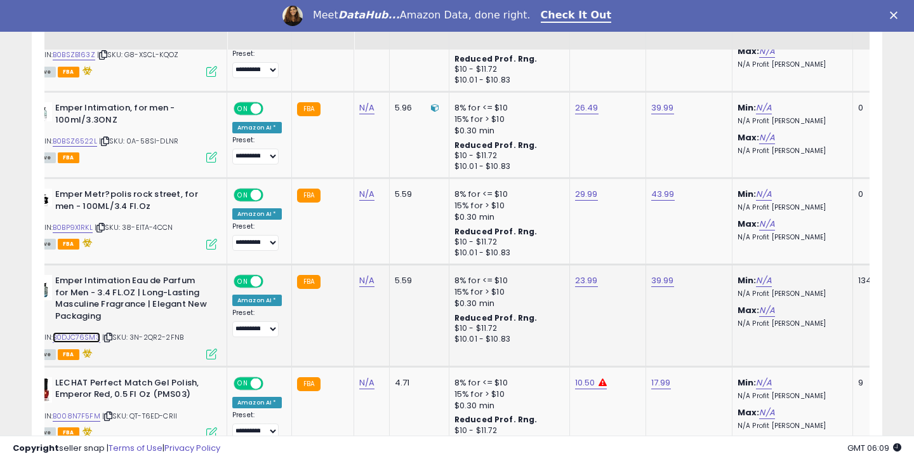
click at [65, 337] on link "B0DJC76SM3" at bounding box center [77, 337] width 48 height 11
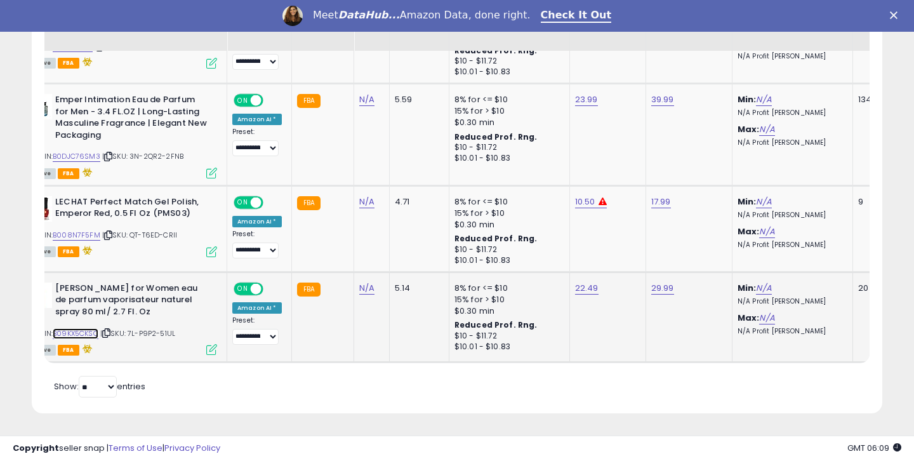
click at [81, 330] on link "B09KX5CKSQ" at bounding box center [76, 333] width 46 height 11
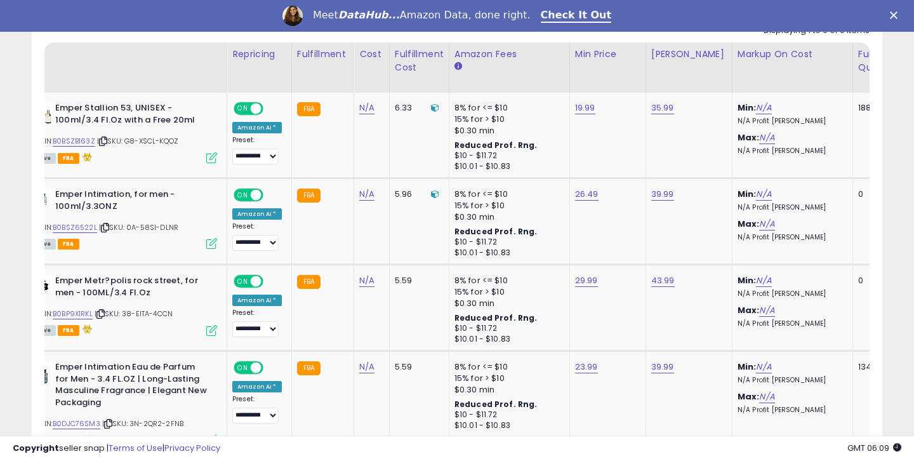
scroll to position [487, 0]
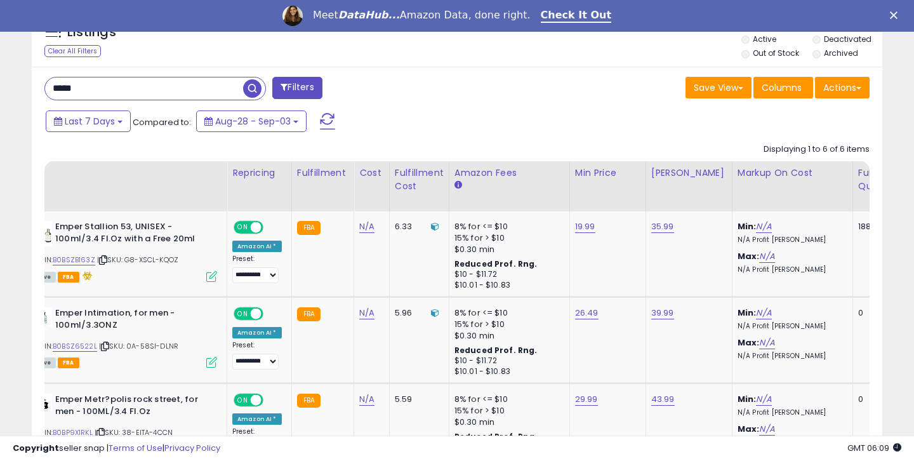
click at [126, 93] on input "*****" at bounding box center [144, 88] width 198 height 22
type input "*"
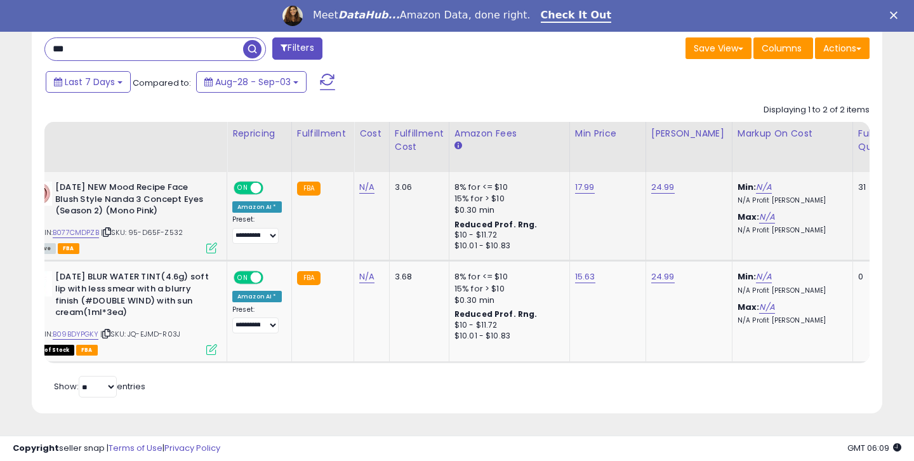
scroll to position [260, 492]
click at [89, 235] on link "B077CMDPZB" at bounding box center [76, 232] width 46 height 11
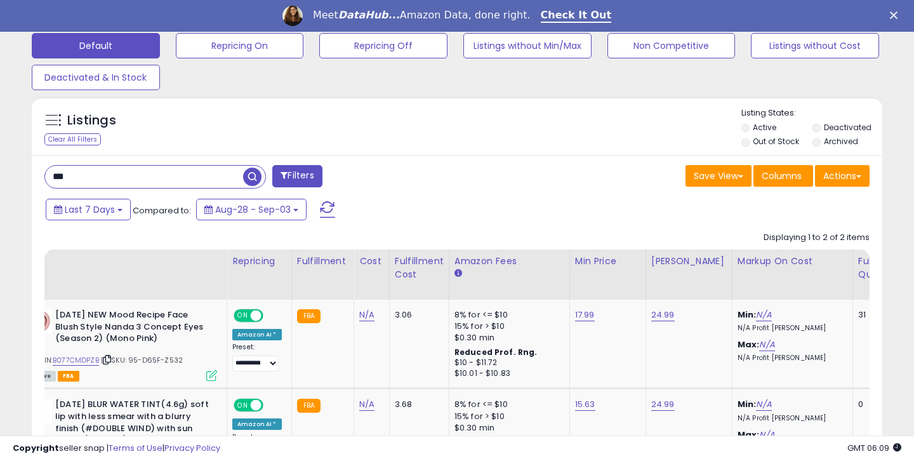
click at [153, 173] on input "***" at bounding box center [144, 177] width 198 height 22
type input "***"
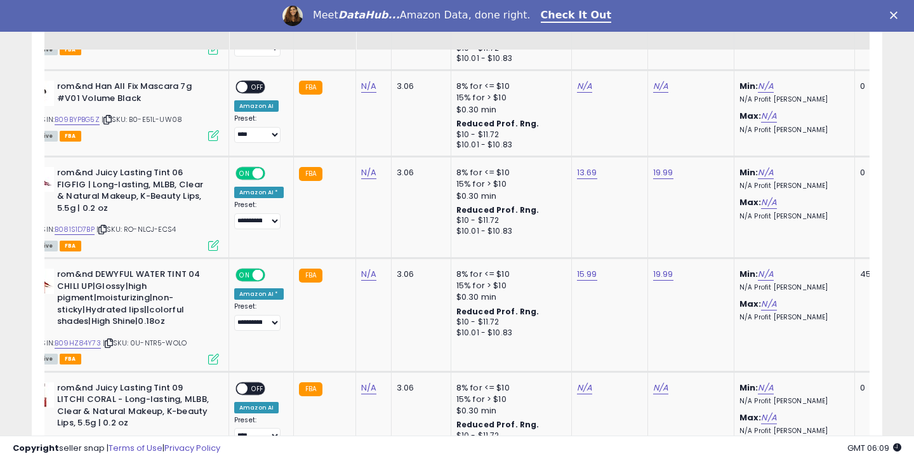
scroll to position [0, 55]
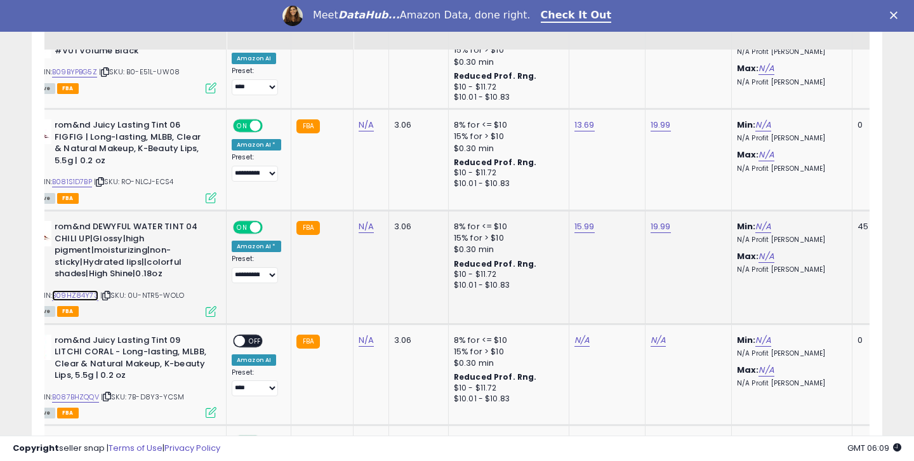
click at [95, 295] on link "B09HZ84Y73" at bounding box center [75, 295] width 46 height 11
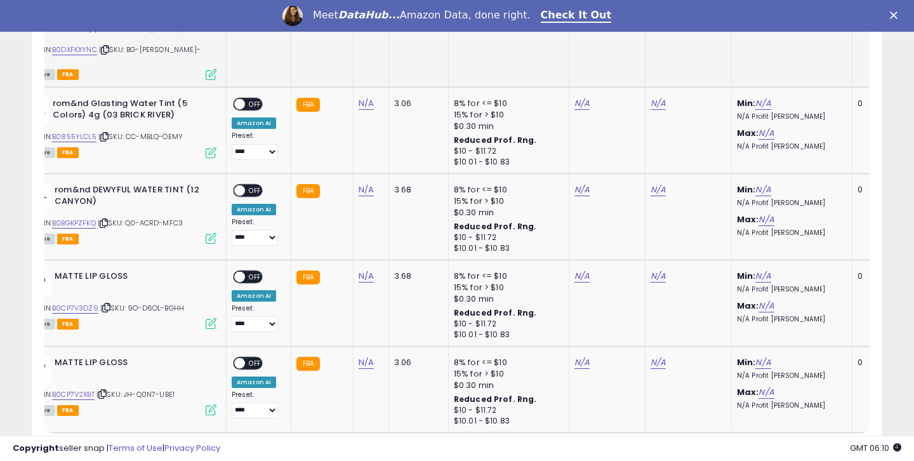
scroll to position [2722, 0]
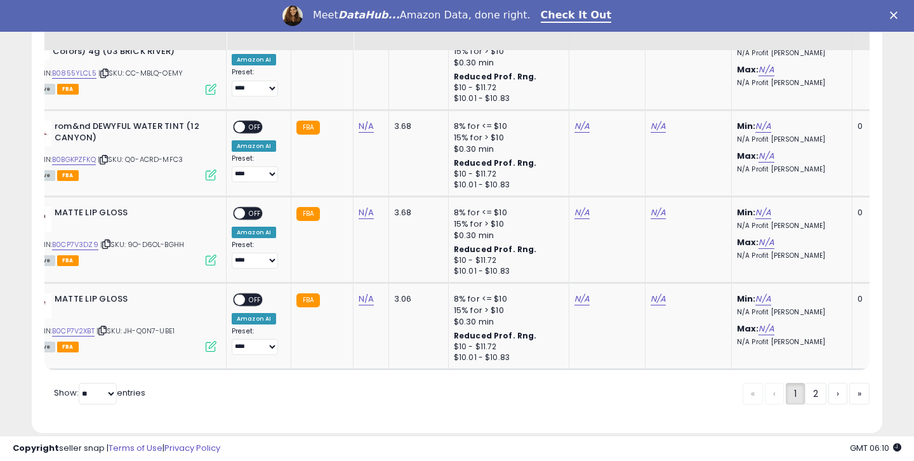
click at [808, 383] on link "2" at bounding box center [816, 394] width 22 height 22
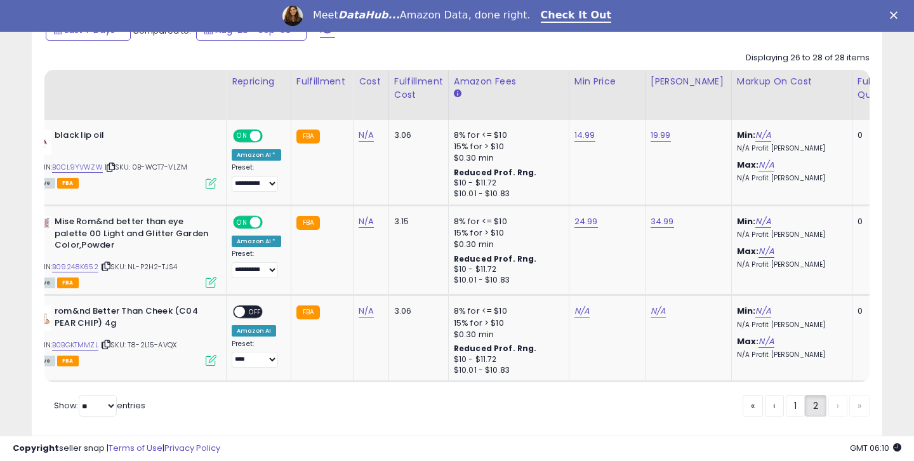
scroll to position [610, 0]
